Goal: Information Seeking & Learning: Learn about a topic

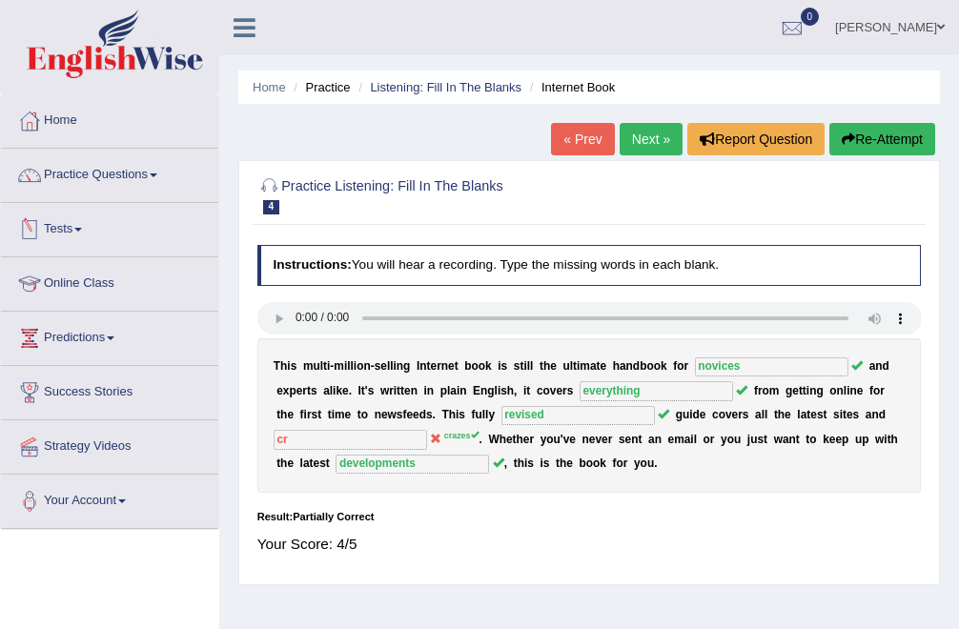
click at [96, 278] on link "Online Class" at bounding box center [109, 281] width 217 height 48
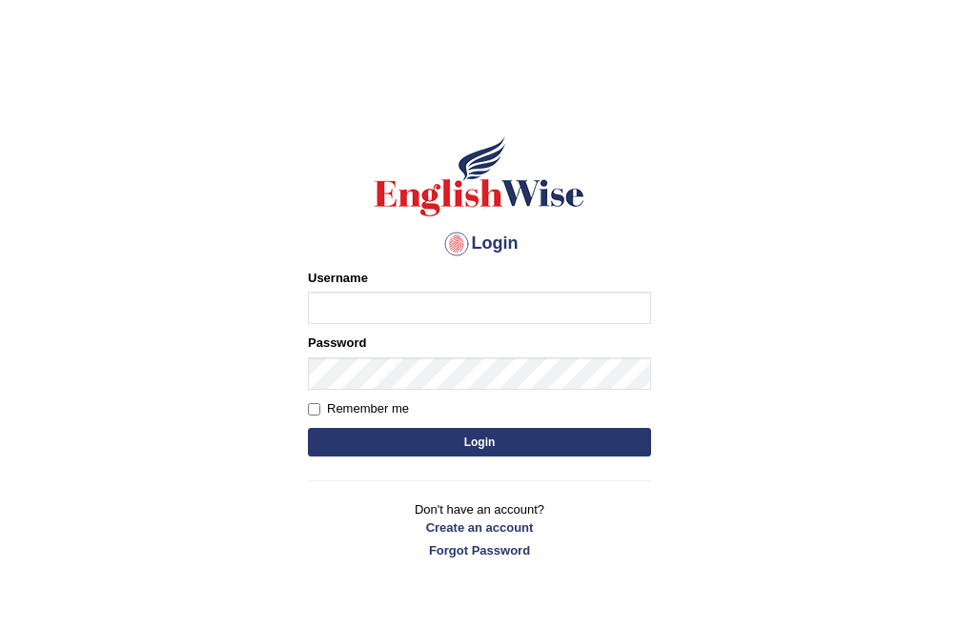
type input "Bhekimpilo"
click at [431, 443] on button "Login" at bounding box center [479, 442] width 343 height 29
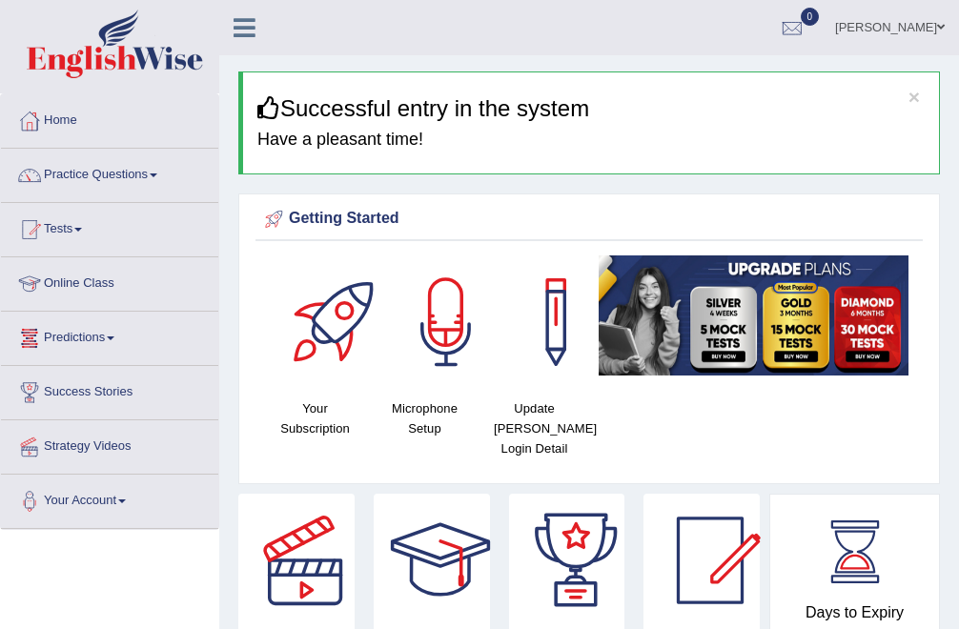
click at [85, 283] on link "Online Class" at bounding box center [109, 281] width 217 height 48
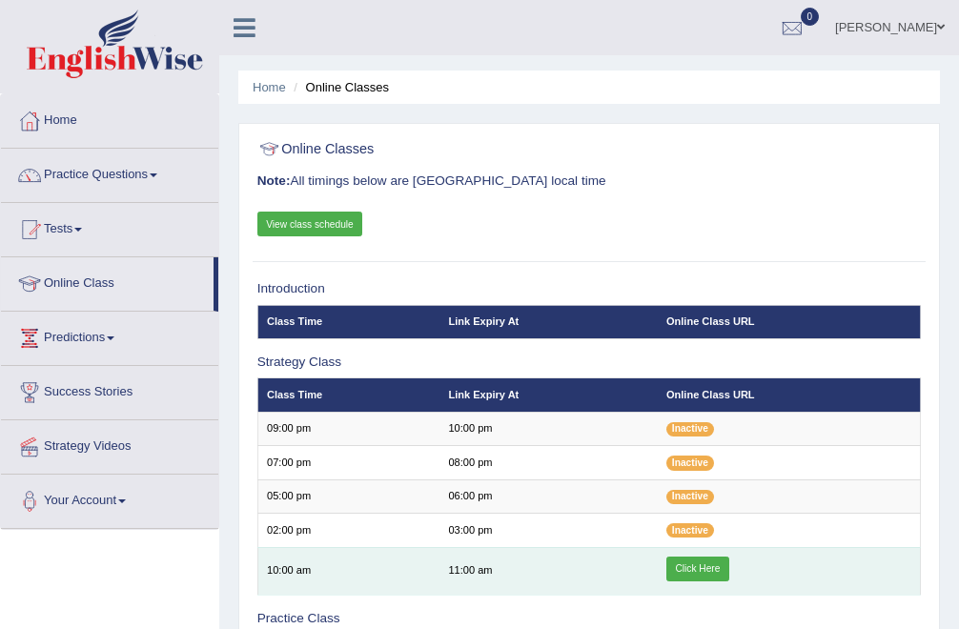
click at [700, 572] on link "Click Here" at bounding box center [698, 569] width 63 height 25
click at [691, 554] on td "Click Here" at bounding box center [789, 571] width 263 height 48
click at [696, 568] on link "Click Here" at bounding box center [698, 569] width 63 height 25
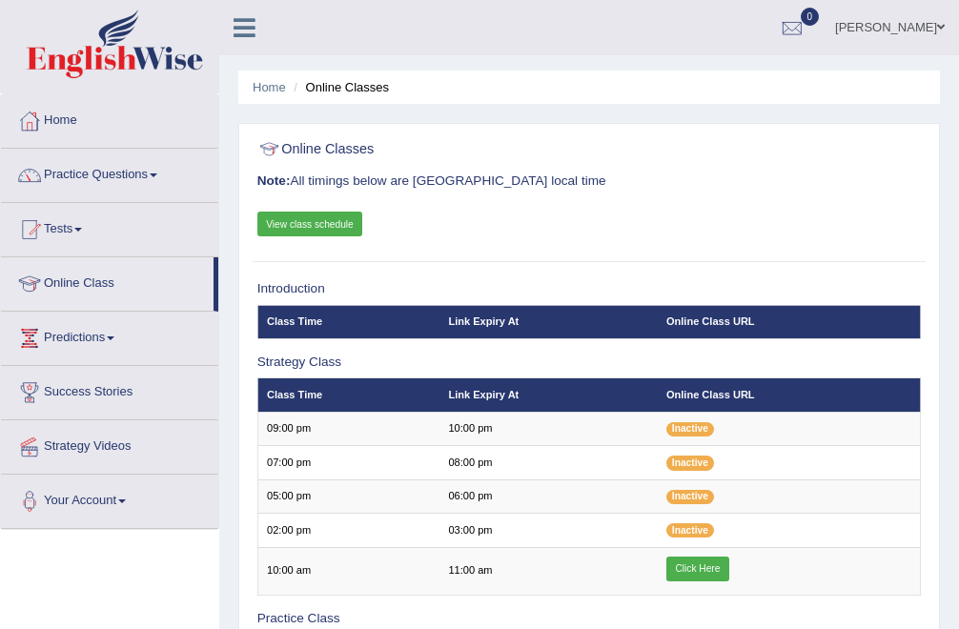
click at [73, 173] on link "Practice Questions" at bounding box center [109, 173] width 217 height 48
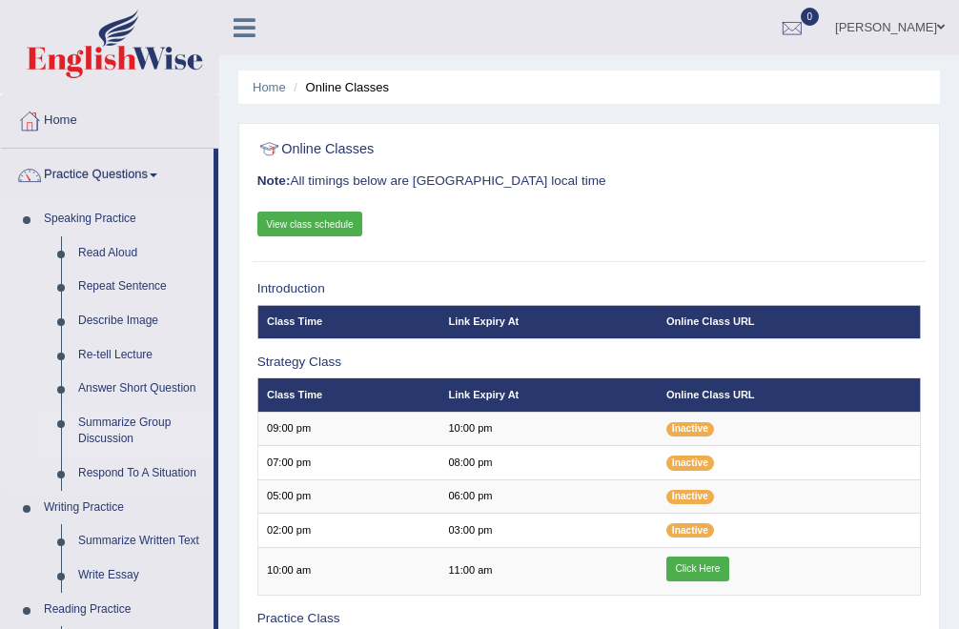
click at [129, 423] on link "Summarize Group Discussion" at bounding box center [142, 431] width 144 height 51
